Goal: Transaction & Acquisition: Purchase product/service

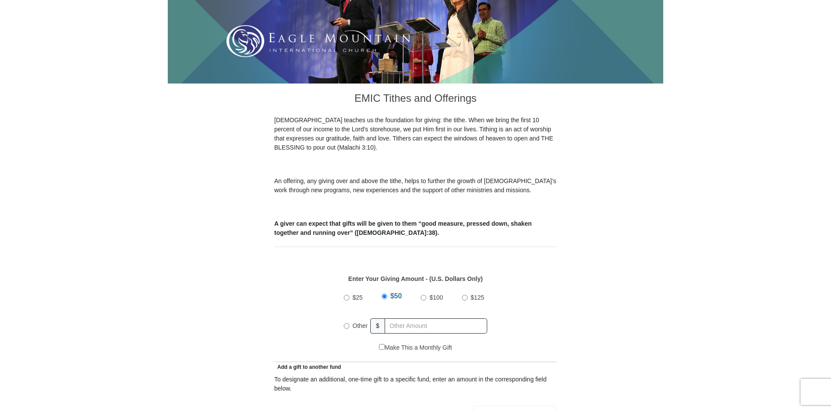
scroll to position [174, 0]
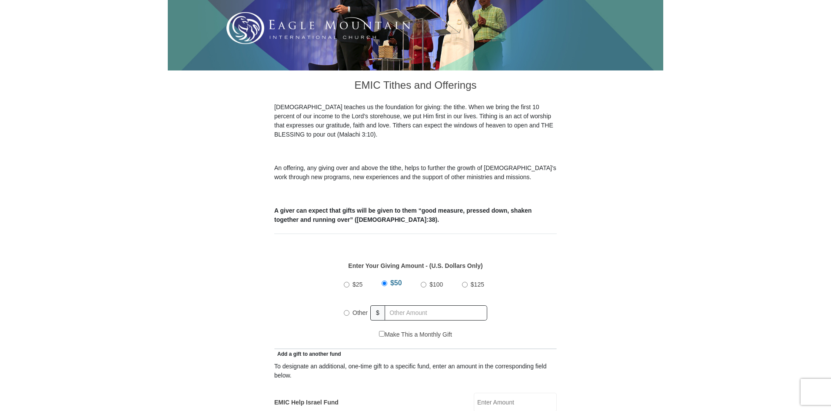
click at [347, 310] on input "Other" at bounding box center [347, 313] width 6 height 6
radio input "true"
click at [428, 305] on input "text" at bounding box center [438, 312] width 100 height 15
type input "229"
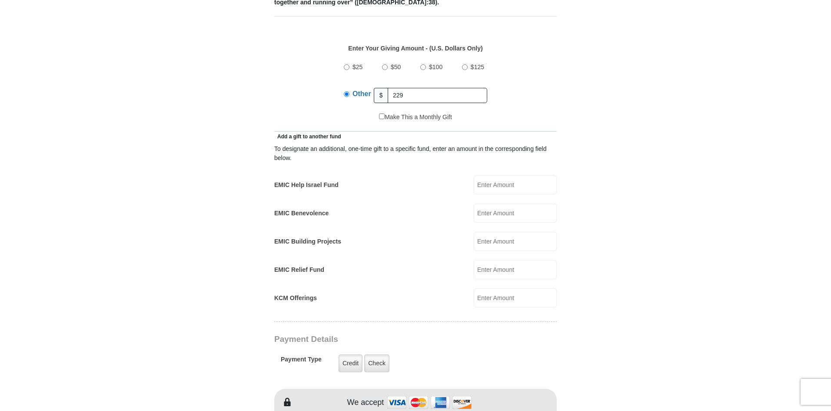
scroll to position [478, 0]
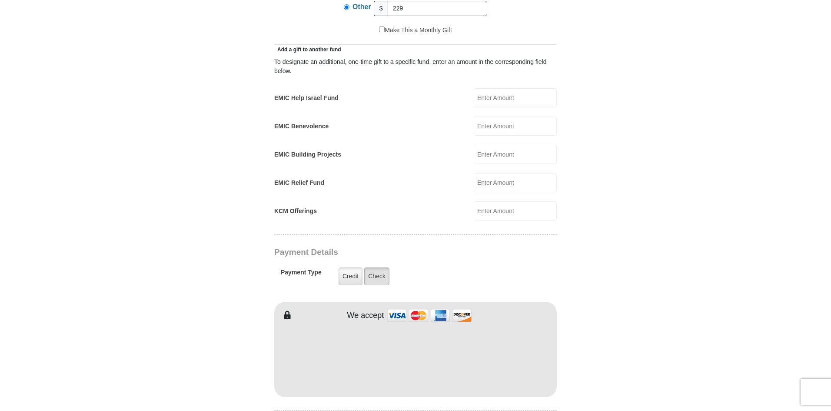
click at [384, 267] on label "Check" at bounding box center [376, 276] width 25 height 18
click at [0, 0] on input "Check" at bounding box center [0, 0] width 0 height 0
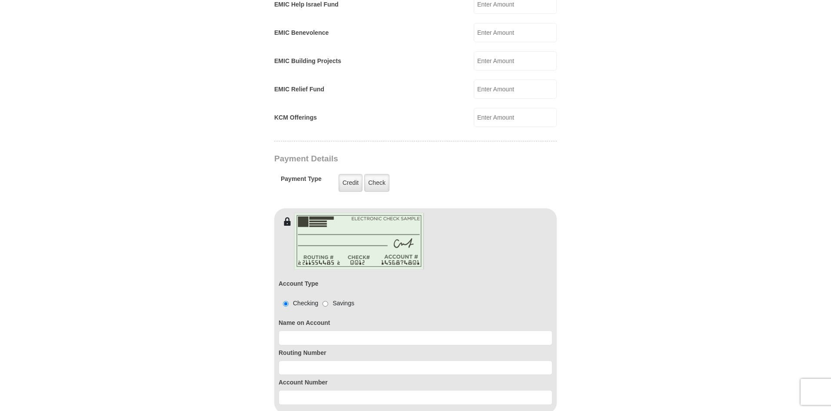
scroll to position [652, 0]
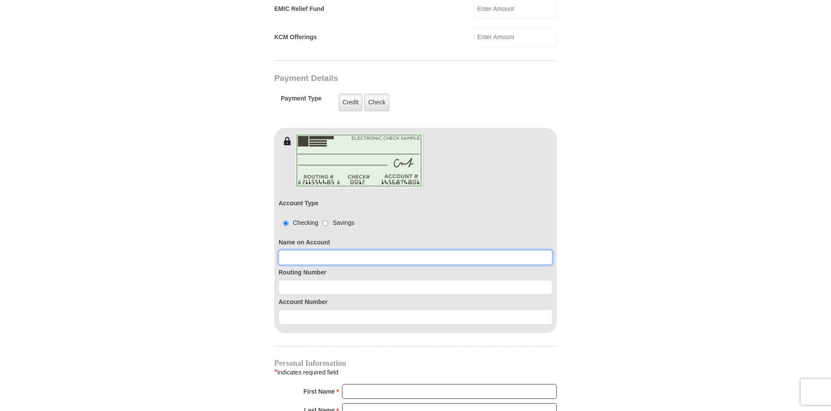
click at [320, 250] on input at bounding box center [416, 257] width 274 height 15
type input "[PERSON_NAME]"
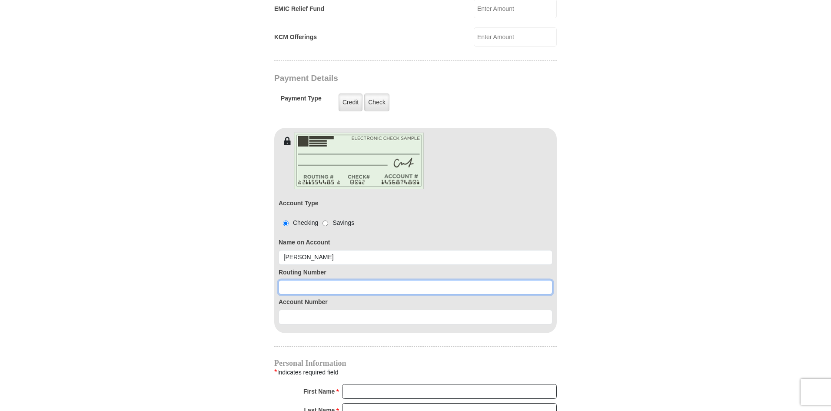
click at [336, 280] on input at bounding box center [416, 287] width 274 height 15
type input "061101294"
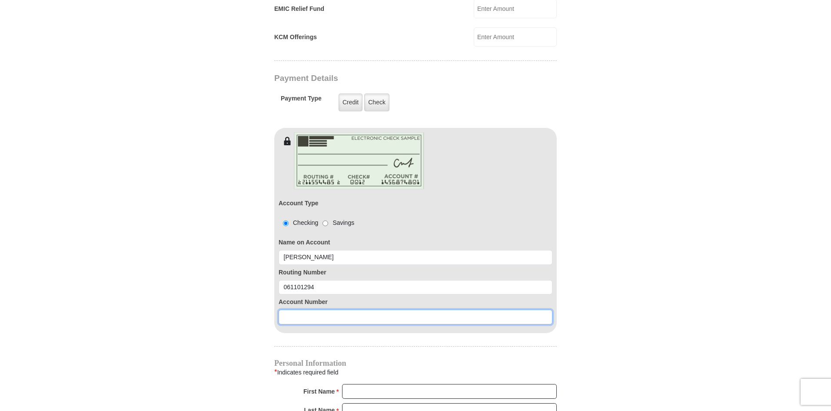
click at [321, 310] on input at bounding box center [416, 317] width 274 height 15
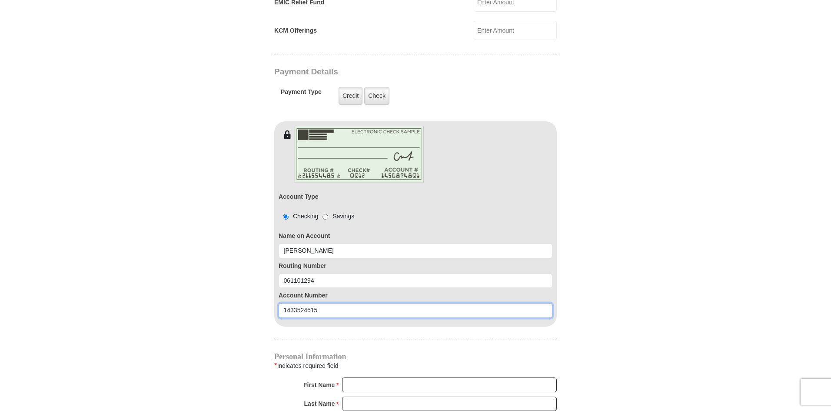
scroll to position [783, 0]
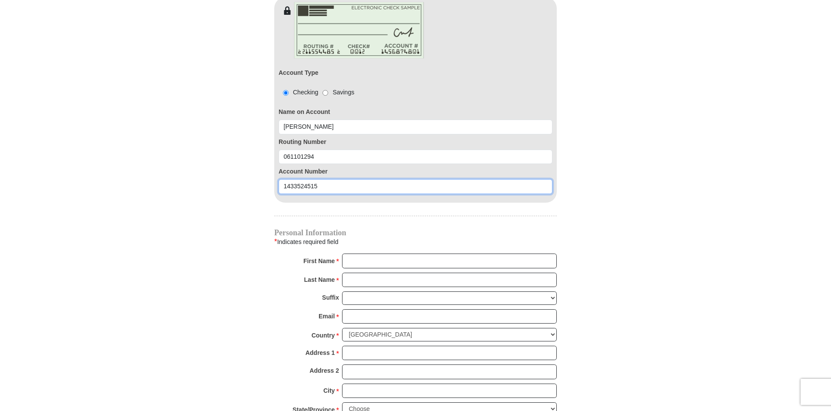
type input "1433524515"
click at [360, 254] on input "First Name *" at bounding box center [449, 261] width 215 height 15
type input "[PERSON_NAME]"
type input "[EMAIL_ADDRESS][DOMAIN_NAME]"
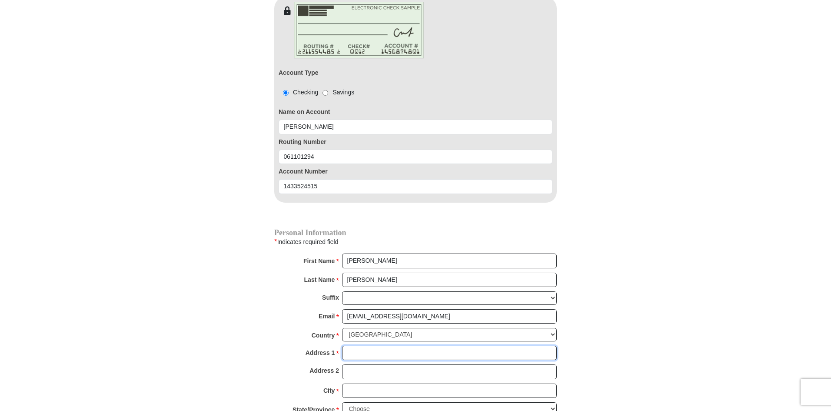
type input "[STREET_ADDRESS]"
type input "Braselton"
select select "GA"
type input "30517"
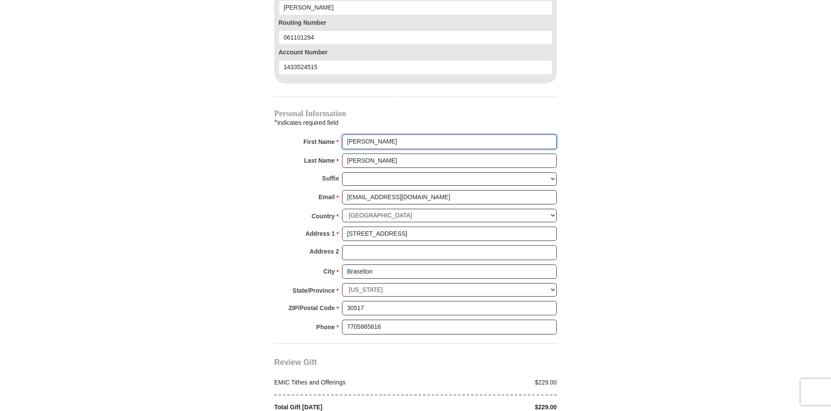
scroll to position [957, 0]
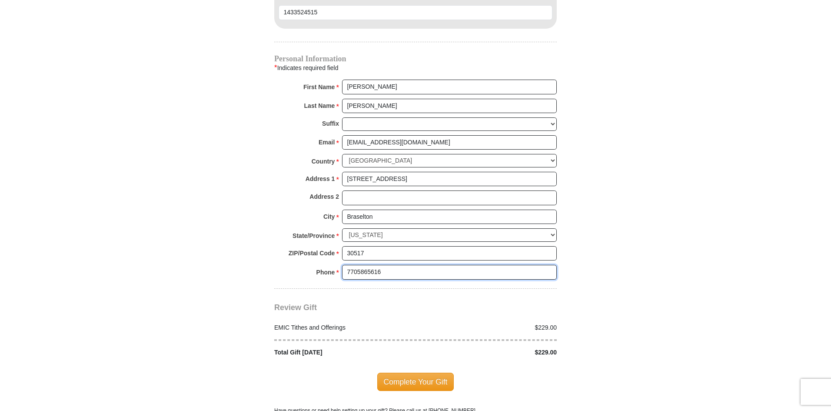
click at [405, 265] on input "7705865616" at bounding box center [449, 272] width 215 height 15
type input "8032157912"
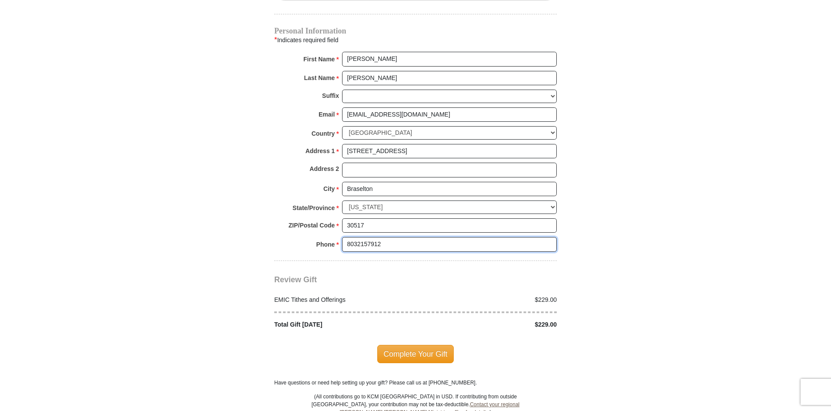
scroll to position [1087, 0]
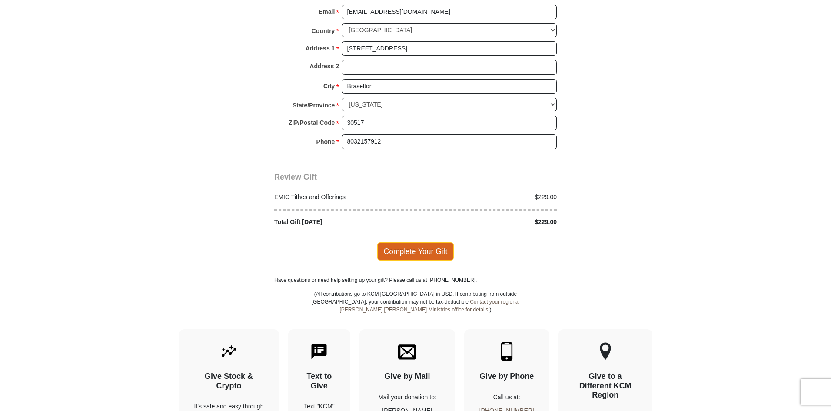
click at [396, 242] on span "Complete Your Gift" at bounding box center [415, 251] width 77 height 18
